Goal: Information Seeking & Learning: Check status

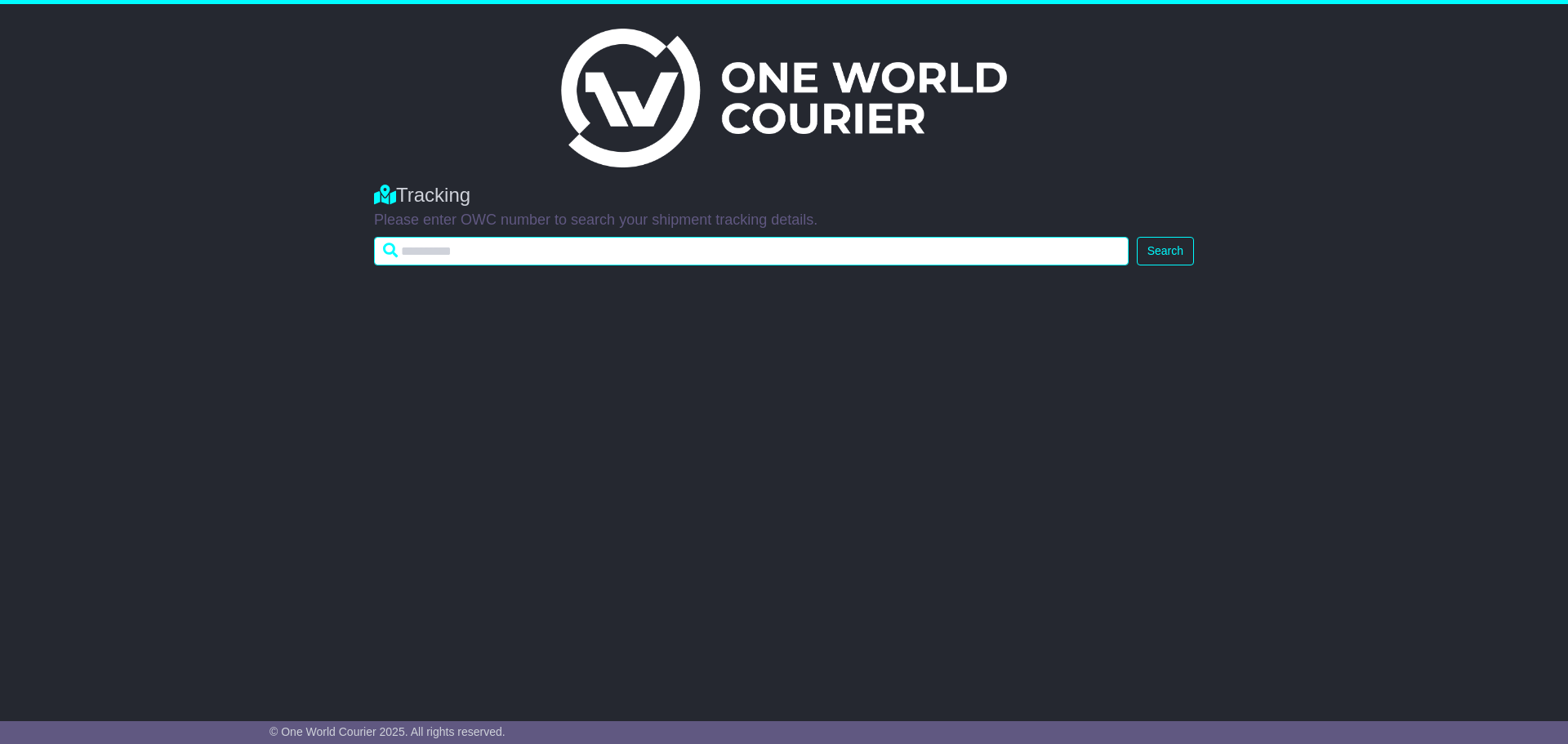
click at [738, 255] on input "text" at bounding box center [751, 251] width 754 height 29
paste input "**********"
type input "**********"
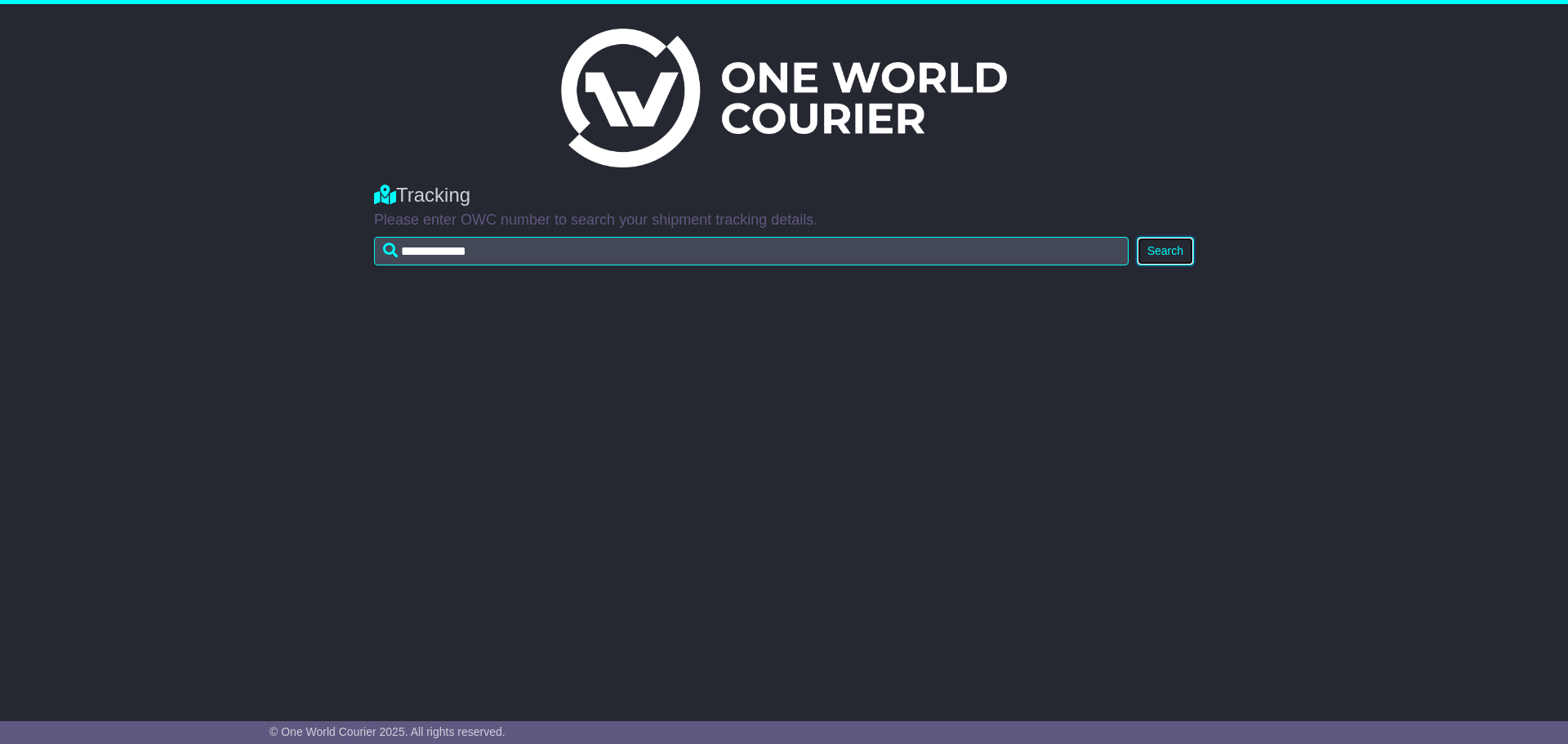
click at [1143, 256] on button "Search" at bounding box center [1165, 251] width 58 height 29
